Goal: Task Accomplishment & Management: Complete application form

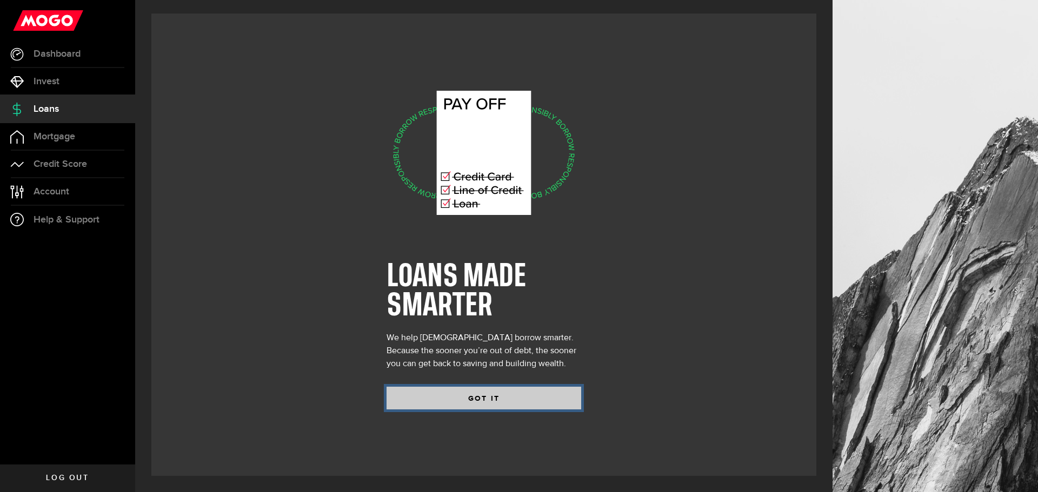
click at [466, 399] on button "GOT IT" at bounding box center [483, 398] width 195 height 23
